Goal: Task Accomplishment & Management: Manage account settings

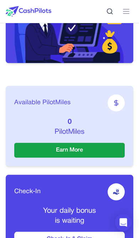
click at [53, 153] on button "Earn More" at bounding box center [69, 150] width 110 height 15
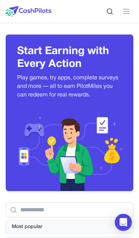
click at [126, 12] on icon at bounding box center [126, 11] width 9 height 9
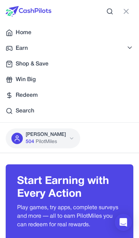
click at [12, 32] on icon at bounding box center [9, 32] width 7 height 7
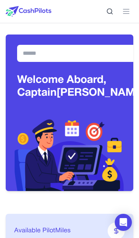
click at [127, 15] on icon at bounding box center [126, 11] width 9 height 9
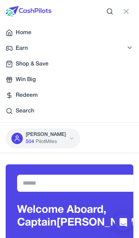
click at [49, 136] on p "[PERSON_NAME]" at bounding box center [46, 134] width 40 height 7
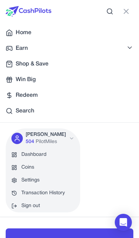
click at [18, 168] on link "Coins" at bounding box center [43, 167] width 74 height 13
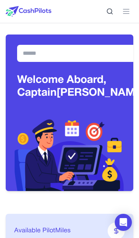
click at [125, 12] on icon at bounding box center [126, 11] width 9 height 9
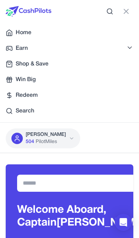
click at [25, 135] on div "[PERSON_NAME] 504 PilotMiles" at bounding box center [43, 138] width 74 height 20
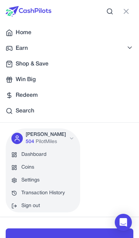
click at [26, 154] on link "Dashboard" at bounding box center [43, 154] width 74 height 13
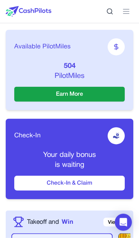
scroll to position [228, 0]
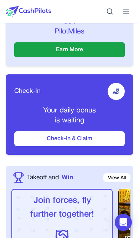
click at [51, 141] on button "Check-In & Claim" at bounding box center [69, 138] width 110 height 15
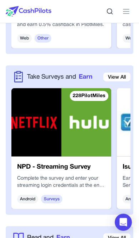
scroll to position [1271, 0]
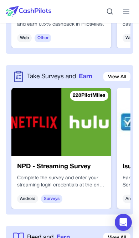
click at [111, 79] on link "View All" at bounding box center [116, 76] width 27 height 9
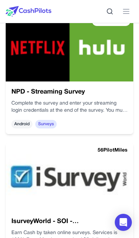
scroll to position [235, 0]
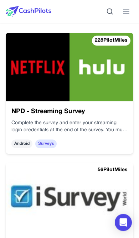
click at [25, 121] on div "Complete the survey and enter your streaming login credentials at the end of th…" at bounding box center [69, 127] width 116 height 14
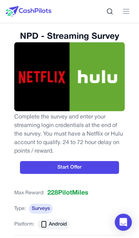
scroll to position [25, 0]
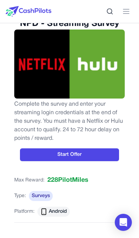
click at [49, 151] on button "Start Offer" at bounding box center [69, 154] width 99 height 13
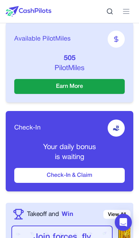
scroll to position [203, 0]
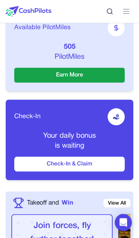
click at [73, 164] on button "Check-In & Claim" at bounding box center [69, 164] width 110 height 15
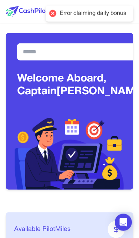
scroll to position [0, 0]
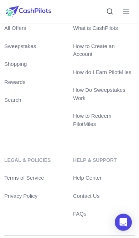
scroll to position [2383, 0]
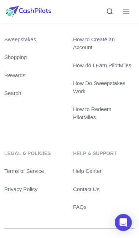
click at [77, 175] on link "Help Center" at bounding box center [104, 171] width 62 height 8
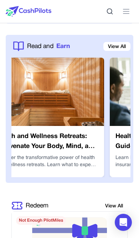
scroll to position [0, 1099]
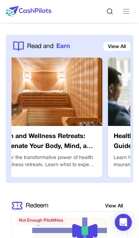
click at [58, 147] on h3 "Health and Wellness Retreats: Rejuvenate Your Body, Mind, and Spirit" at bounding box center [45, 142] width 102 height 20
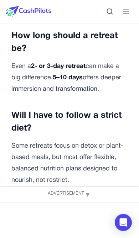
click at [62, 227] on button "Claim Article" at bounding box center [69, 234] width 44 height 14
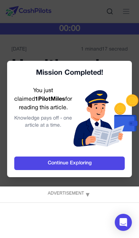
click at [56, 165] on link "Continue Exploring" at bounding box center [69, 164] width 110 height 14
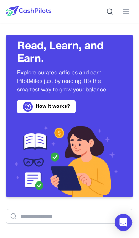
click at [122, 15] on icon at bounding box center [126, 11] width 9 height 9
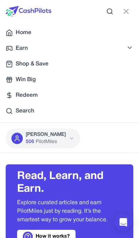
click at [17, 32] on span "Home" at bounding box center [24, 32] width 16 height 9
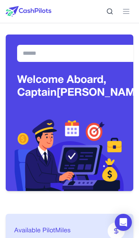
click at [122, 11] on icon at bounding box center [126, 11] width 9 height 9
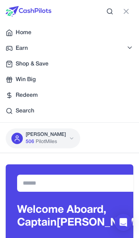
click at [31, 139] on span "506" at bounding box center [30, 141] width 9 height 7
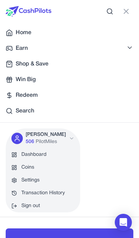
click at [21, 168] on link "Coins" at bounding box center [43, 167] width 74 height 13
